Goal: Information Seeking & Learning: Get advice/opinions

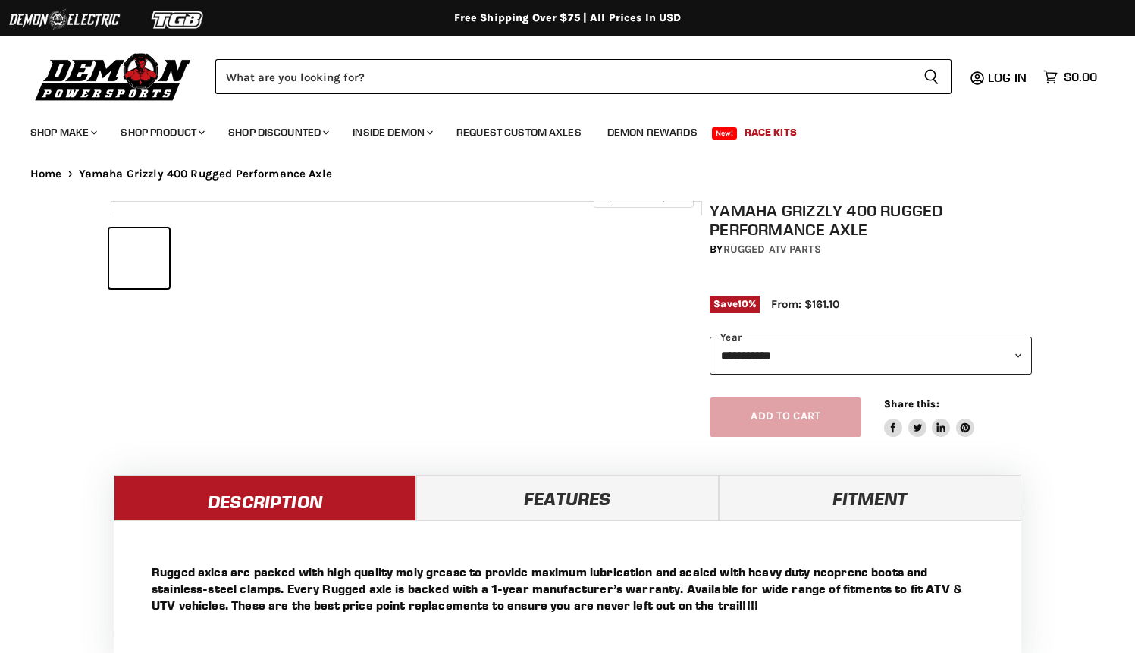
select select "******"
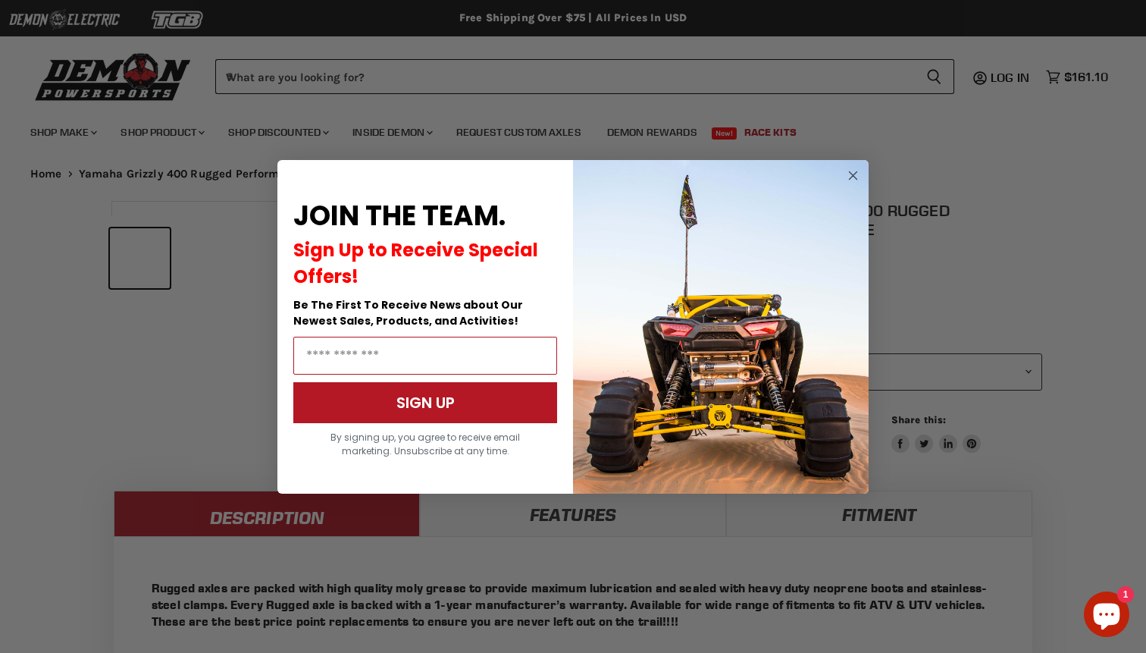
scroll to position [653, 0]
